Goal: Information Seeking & Learning: Learn about a topic

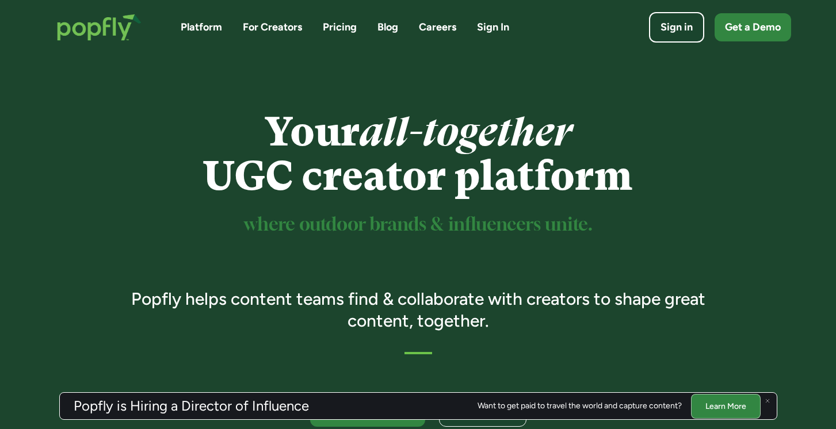
click at [441, 23] on link "Careers" at bounding box center [437, 27] width 37 height 14
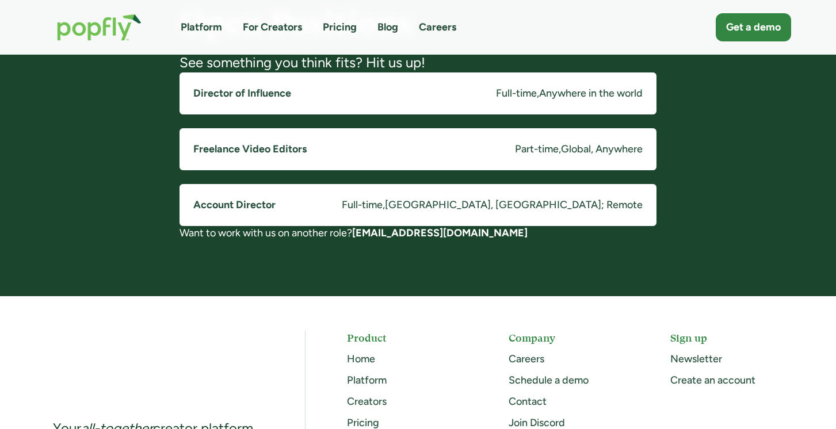
scroll to position [944, 0]
click at [277, 98] on link "Director of Influence Full-time , Anywhere in the world" at bounding box center [418, 94] width 477 height 42
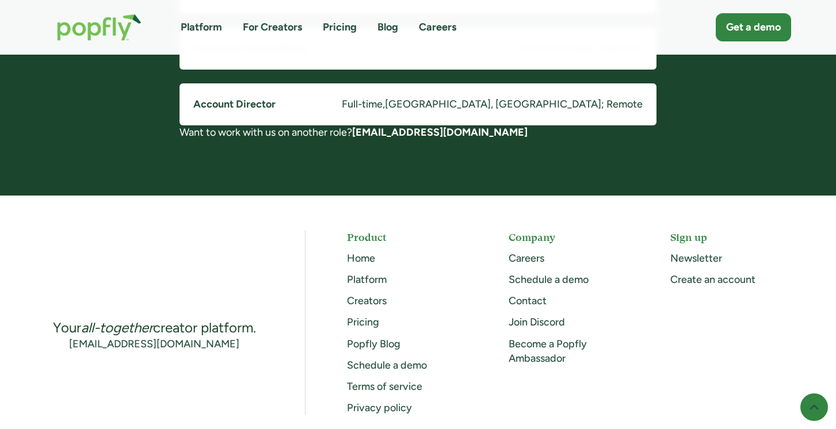
scroll to position [1052, 0]
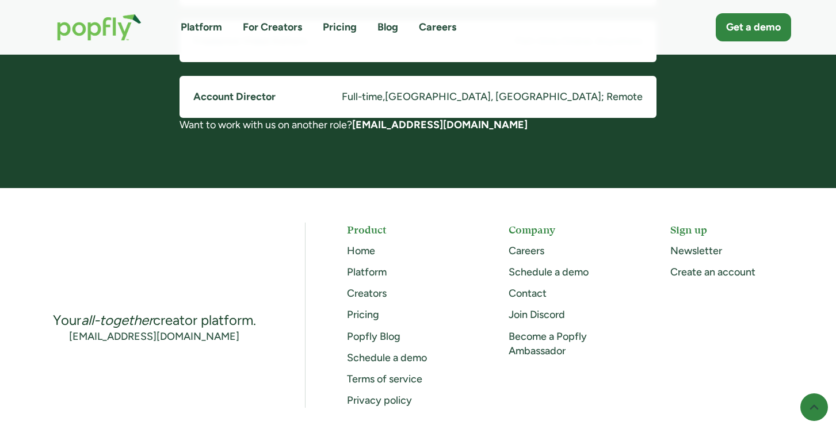
click at [368, 333] on link "Popfly Blog" at bounding box center [374, 336] width 54 height 13
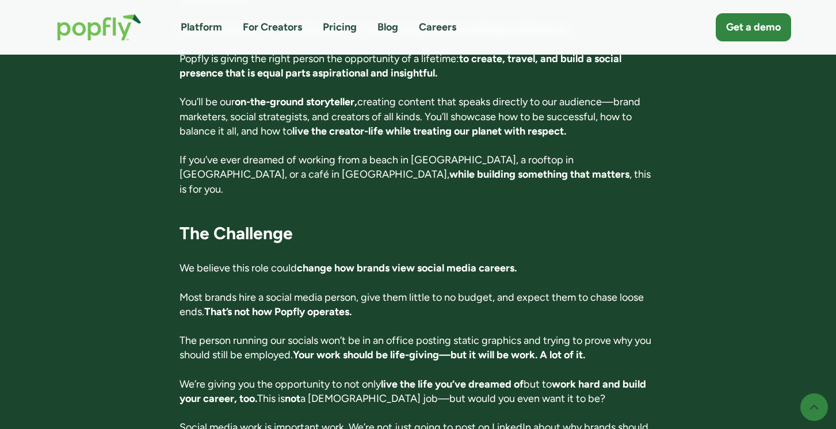
scroll to position [598, 0]
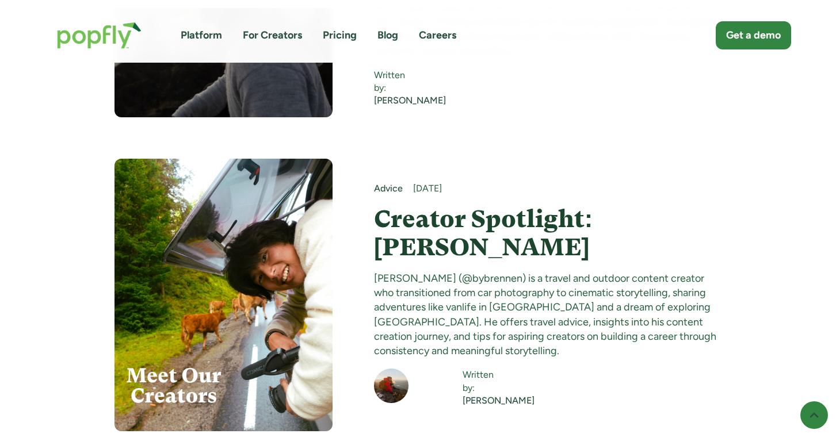
scroll to position [1895, 0]
